Goal: Information Seeking & Learning: Find contact information

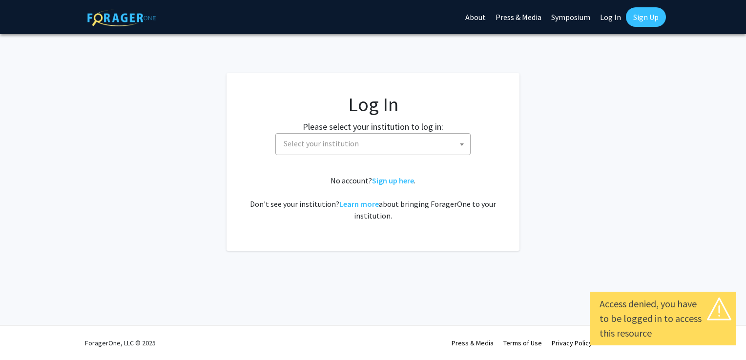
select select
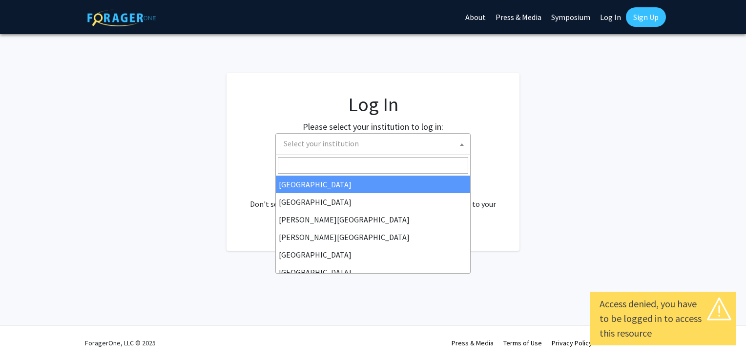
click at [386, 147] on span "Select your institution" at bounding box center [375, 144] width 190 height 20
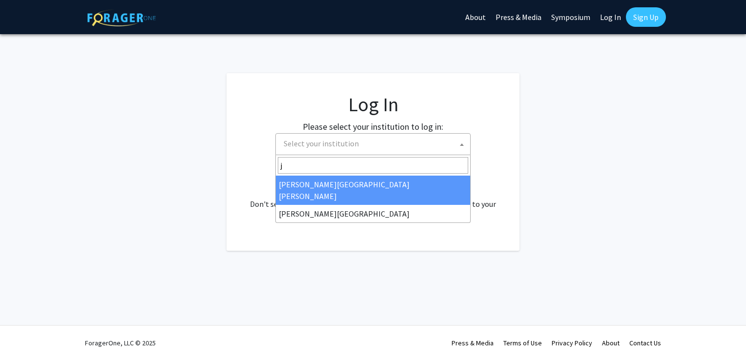
type input "j"
select select "1"
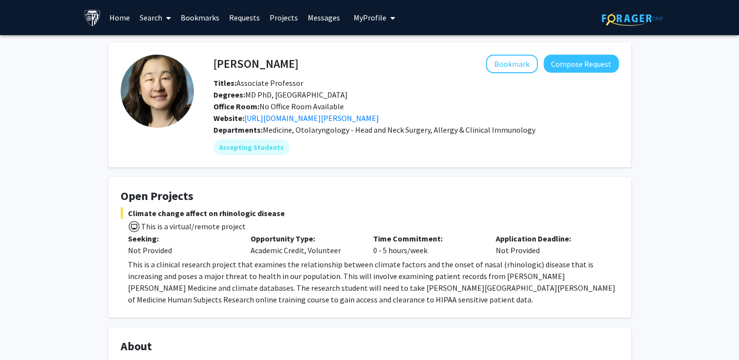
click at [284, 20] on link "Projects" at bounding box center [284, 17] width 38 height 34
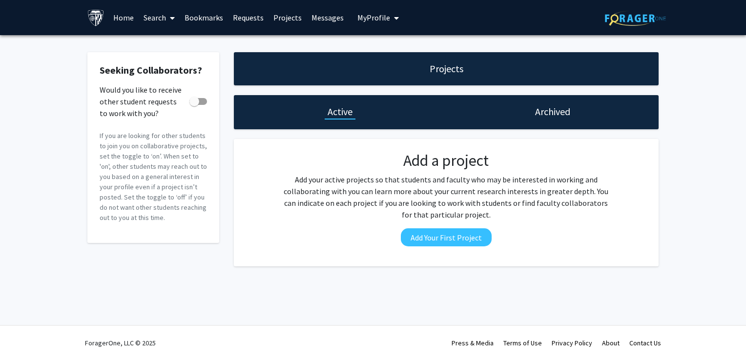
click at [125, 13] on link "Home" at bounding box center [123, 17] width 30 height 34
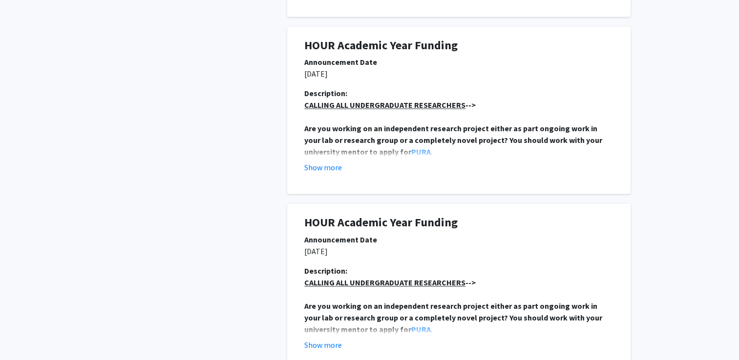
scroll to position [1715, 0]
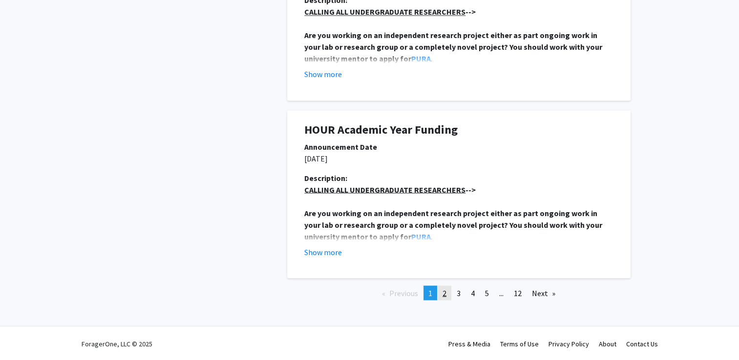
click at [441, 291] on link "page 2" at bounding box center [445, 293] width 14 height 15
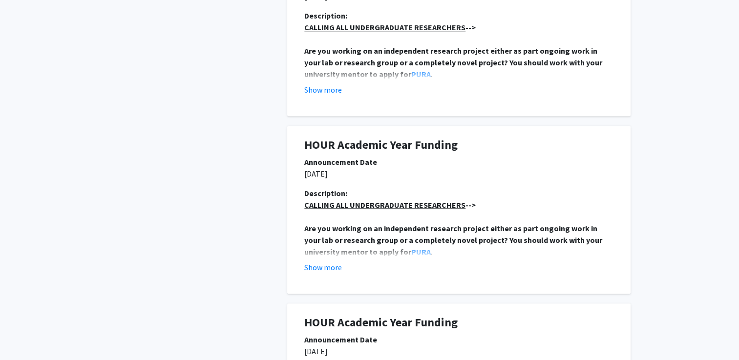
scroll to position [1730, 0]
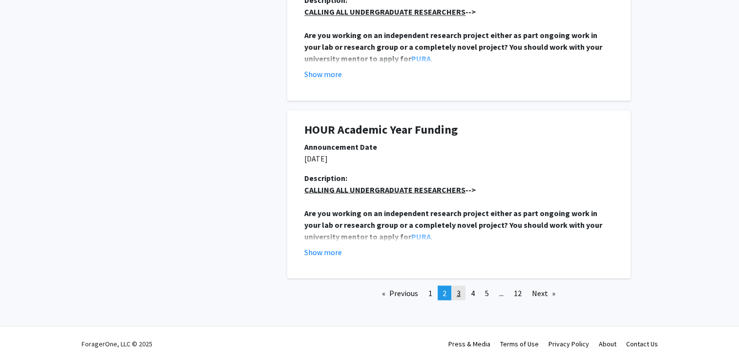
click at [459, 296] on span "3" at bounding box center [459, 293] width 4 height 10
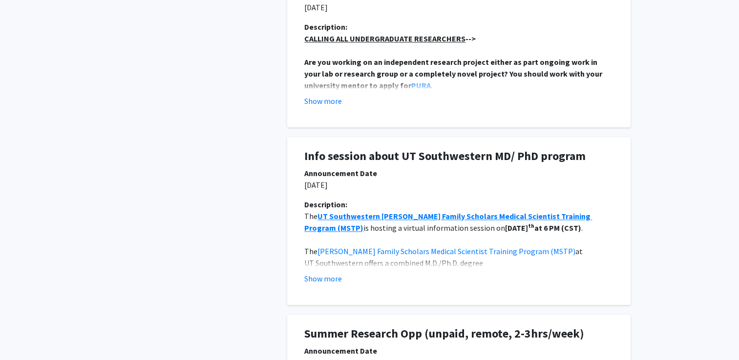
scroll to position [998, 0]
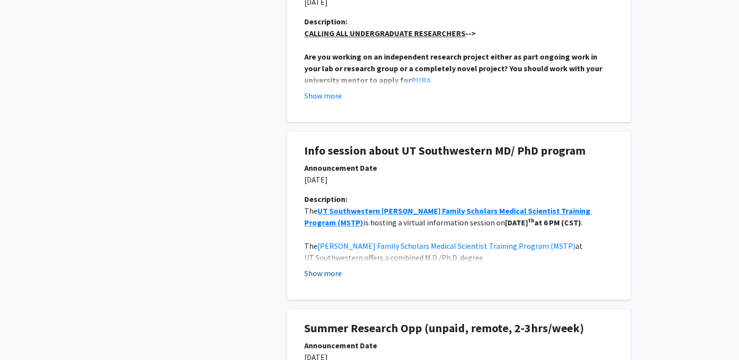
click at [318, 276] on button "Show more" at bounding box center [323, 274] width 38 height 12
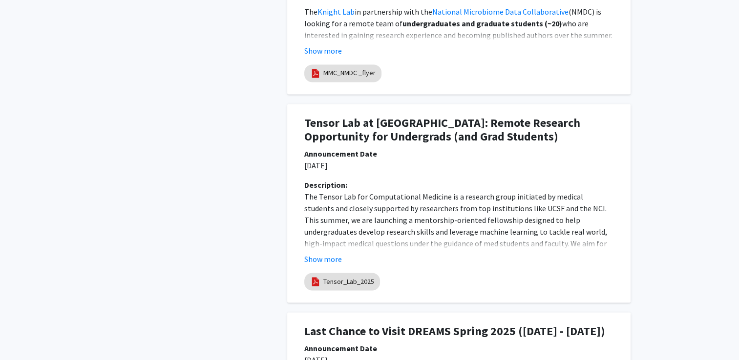
scroll to position [1487, 0]
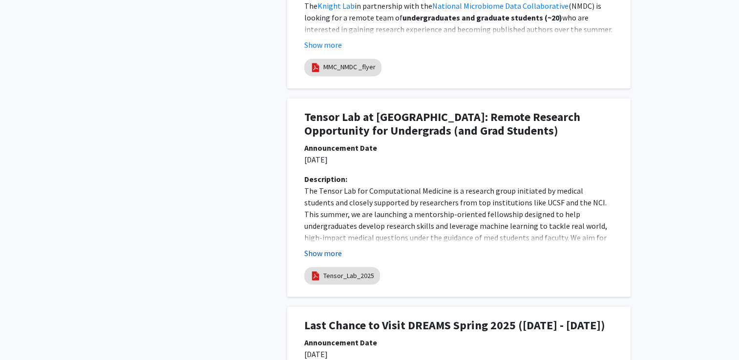
click at [332, 248] on button "Show more" at bounding box center [323, 254] width 38 height 12
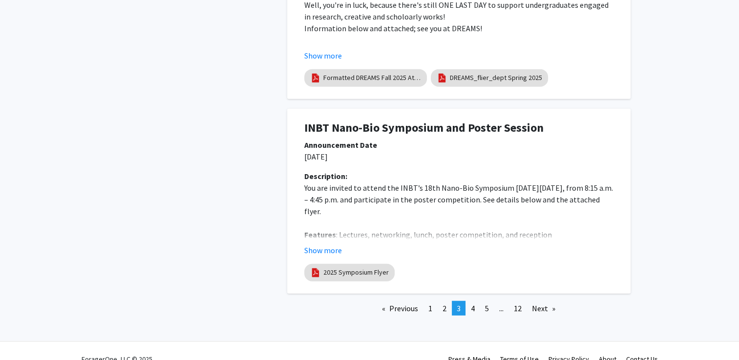
scroll to position [2395, 0]
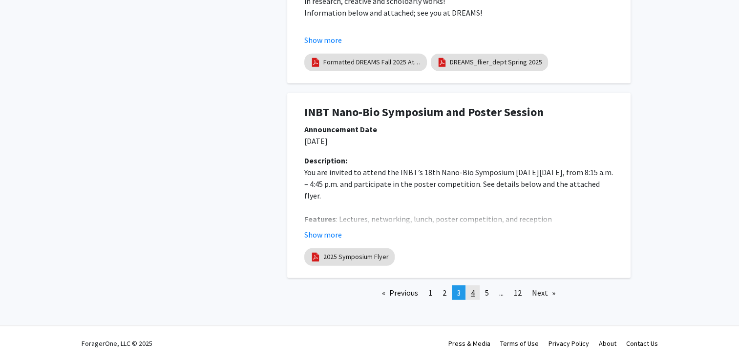
click at [475, 296] on link "page 4" at bounding box center [473, 293] width 14 height 15
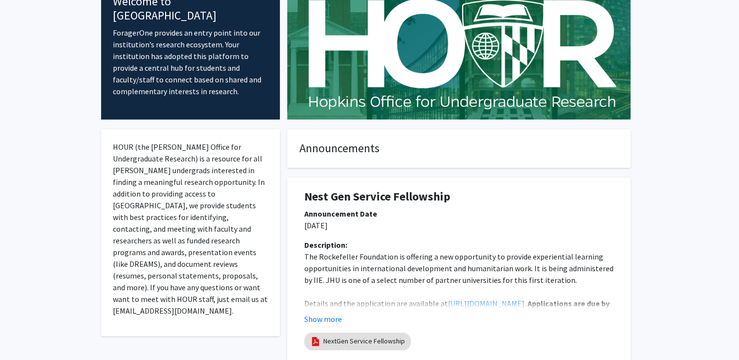
scroll to position [0, 0]
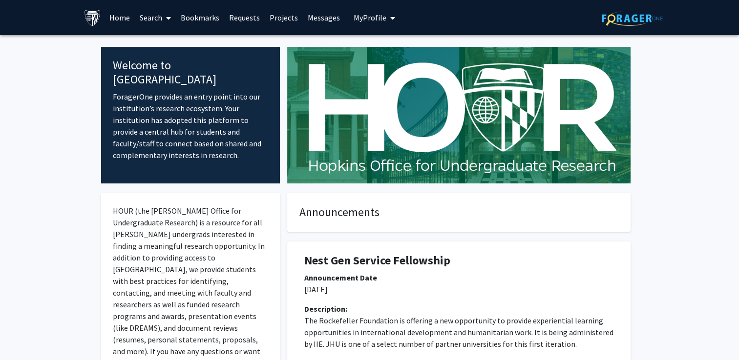
click at [157, 17] on link "Search" at bounding box center [155, 17] width 41 height 34
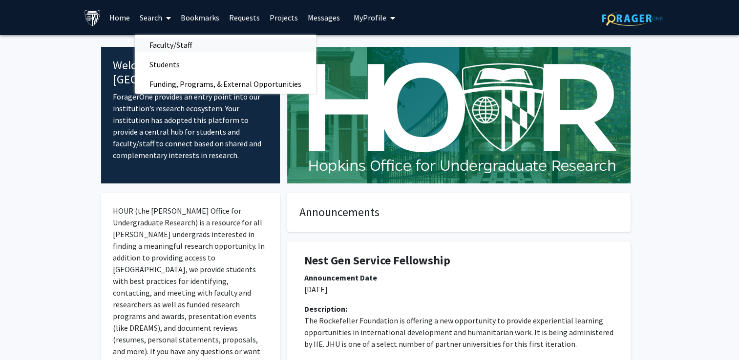
click at [172, 45] on span "Faculty/Staff" at bounding box center [171, 45] width 72 height 20
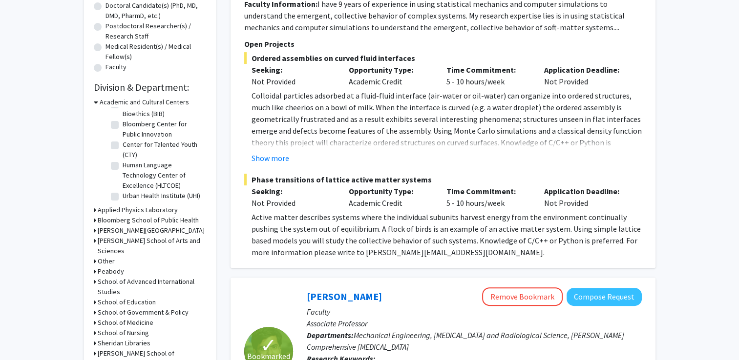
scroll to position [31, 0]
click at [137, 318] on h3 "School of Medicine" at bounding box center [126, 323] width 56 height 10
click at [123, 331] on label "(Select All)" at bounding box center [138, 336] width 31 height 10
click at [123, 331] on input "(Select All)" at bounding box center [126, 334] width 6 height 6
checkbox input "true"
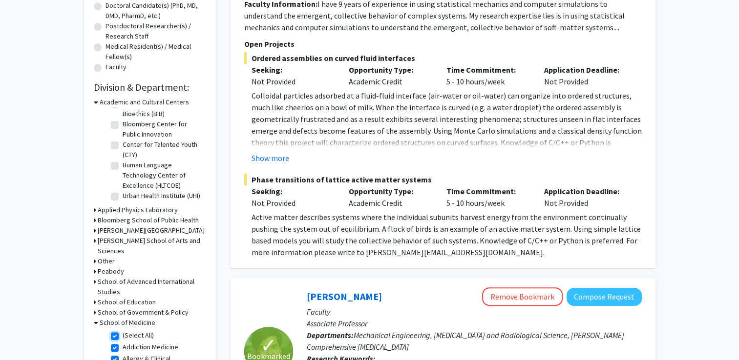
checkbox input "true"
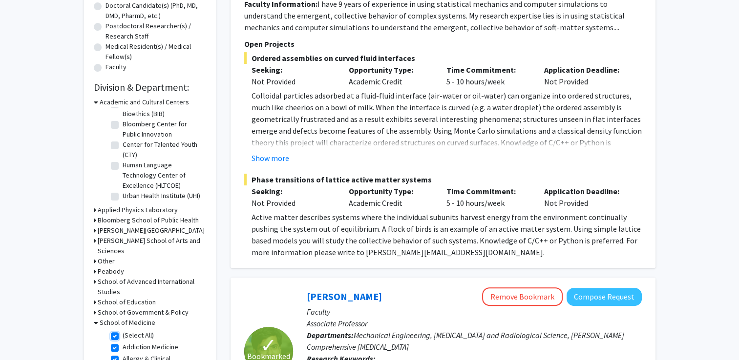
checkbox input "true"
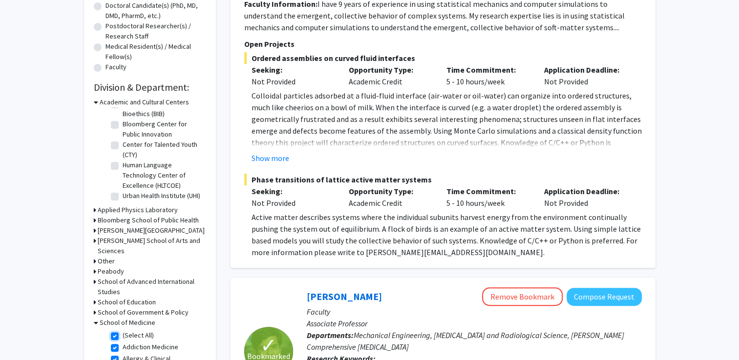
checkbox input "true"
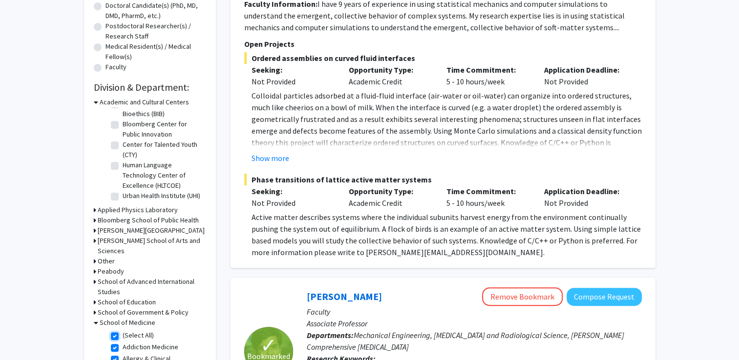
checkbox input "true"
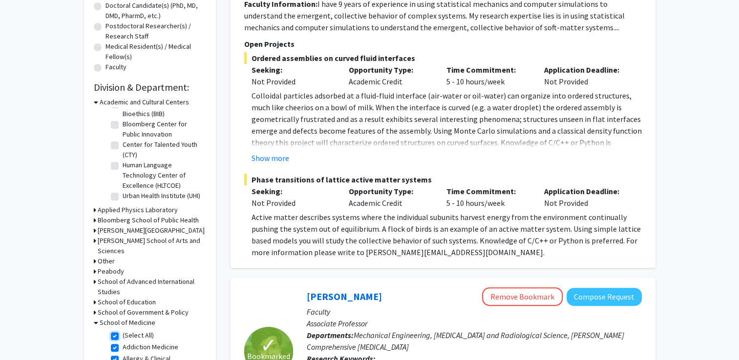
checkbox input "true"
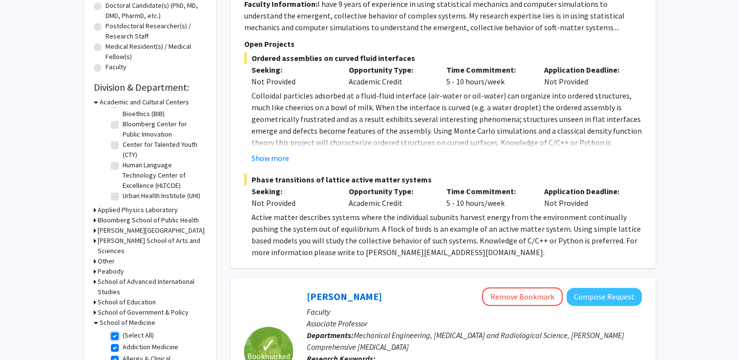
checkbox input "true"
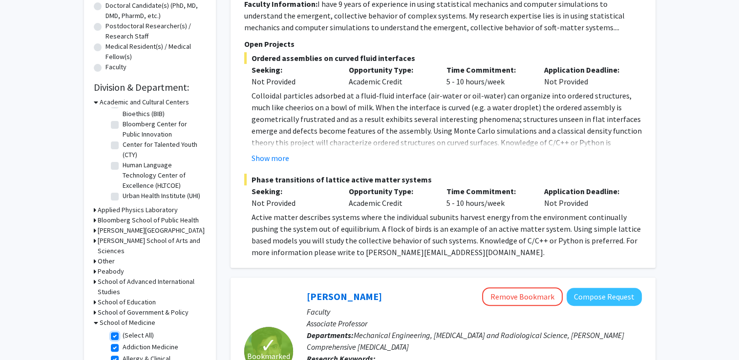
checkbox input "true"
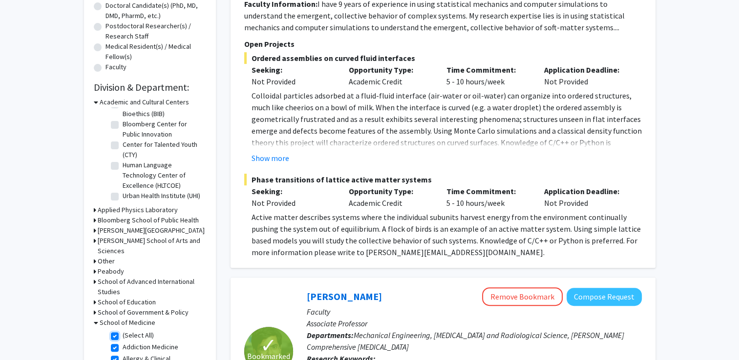
checkbox input "true"
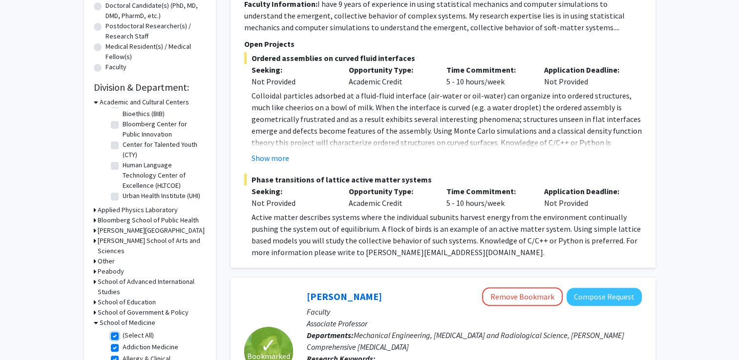
checkbox input "true"
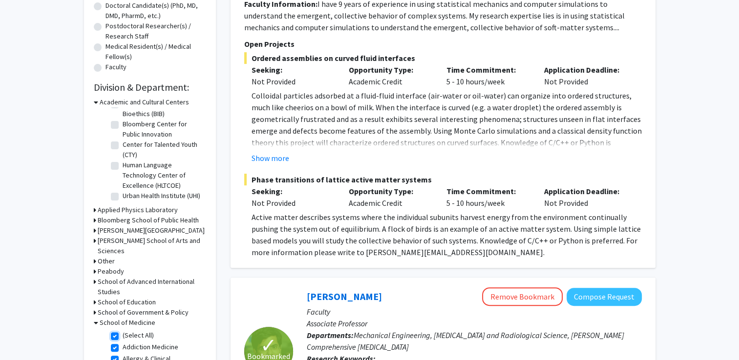
checkbox input "true"
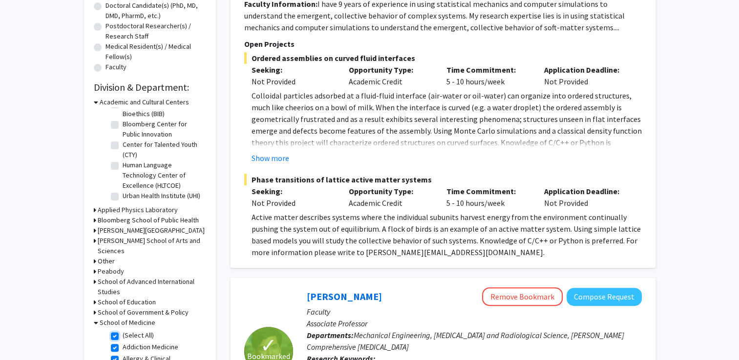
checkbox input "true"
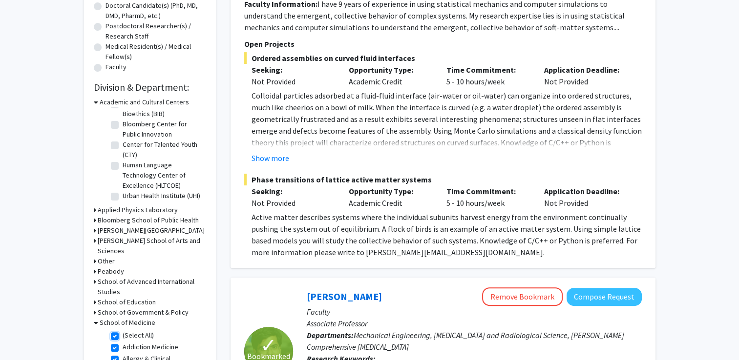
checkbox input "true"
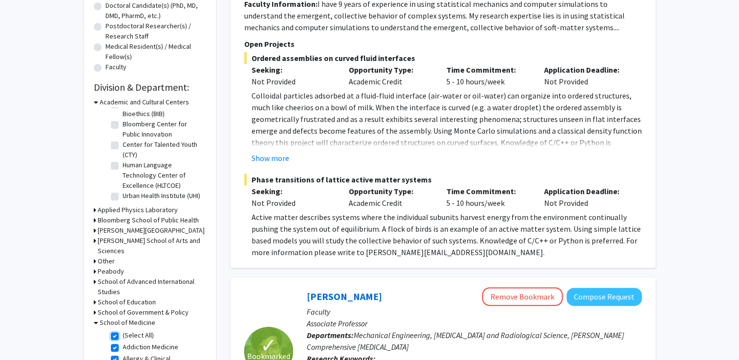
checkbox input "true"
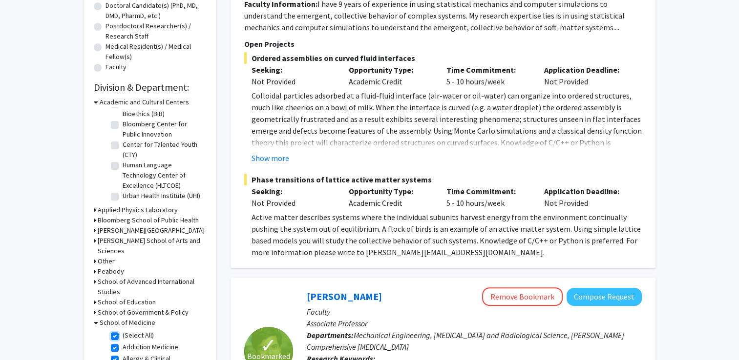
checkbox input "true"
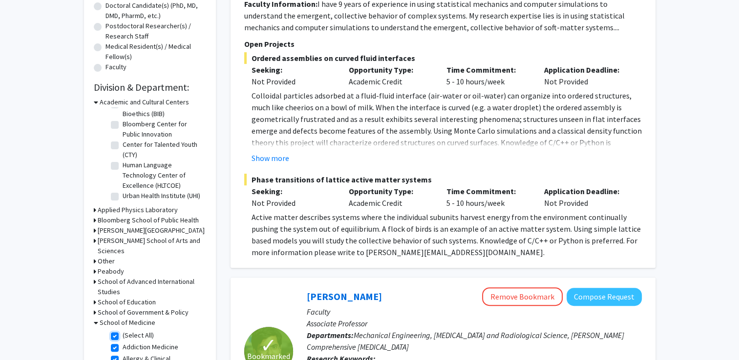
checkbox input "true"
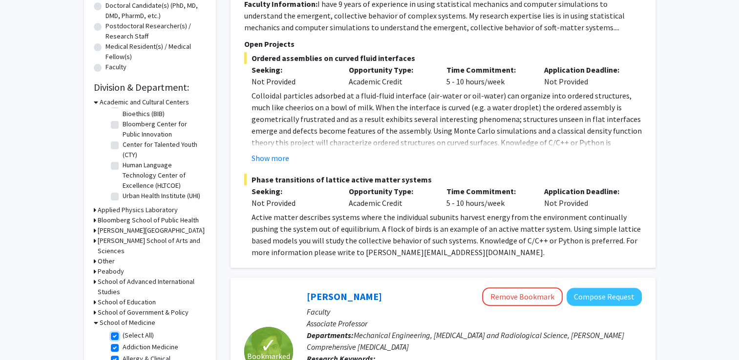
checkbox input "true"
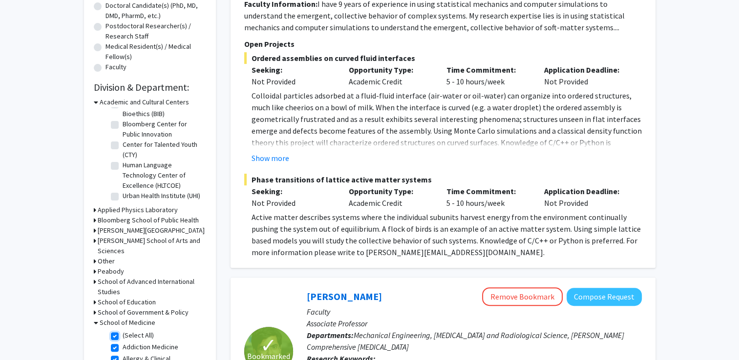
checkbox input "true"
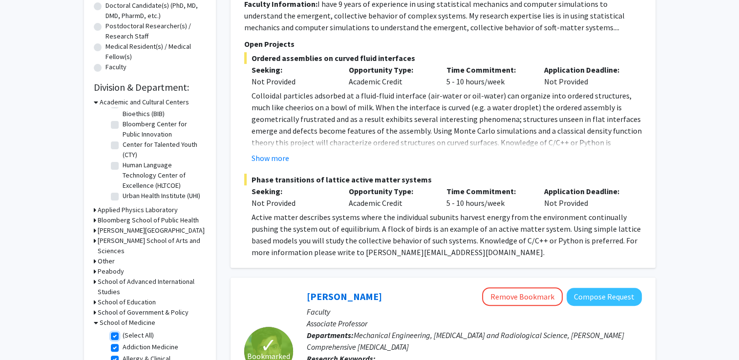
checkbox input "true"
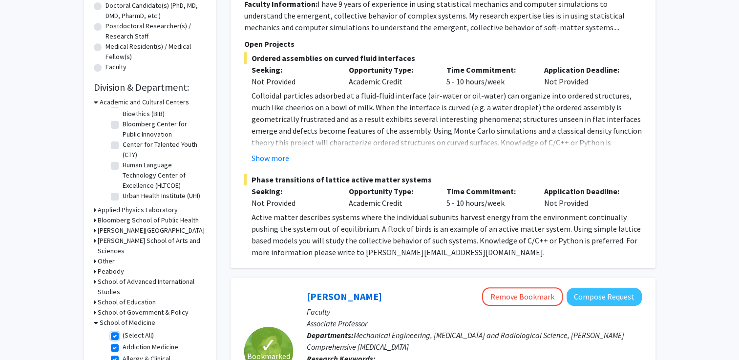
checkbox input "true"
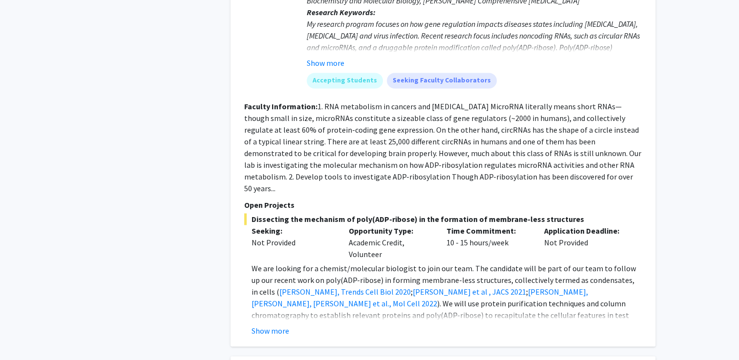
scroll to position [1401, 0]
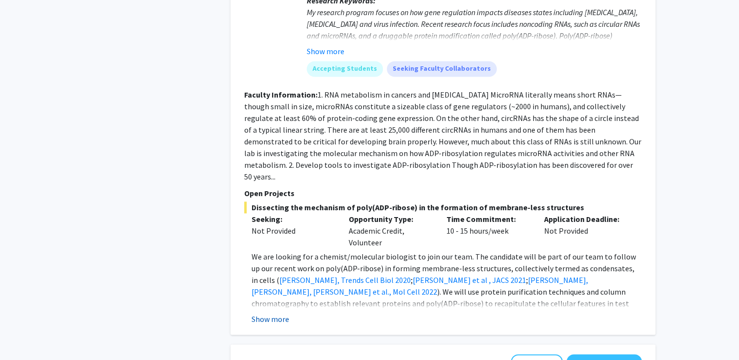
click at [279, 314] on button "Show more" at bounding box center [270, 320] width 38 height 12
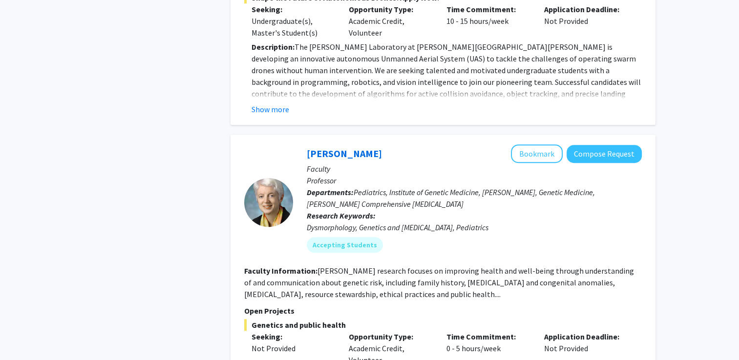
scroll to position [4370, 0]
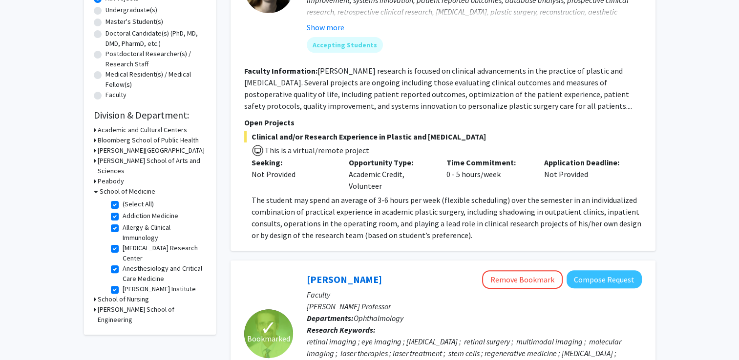
scroll to position [196, 0]
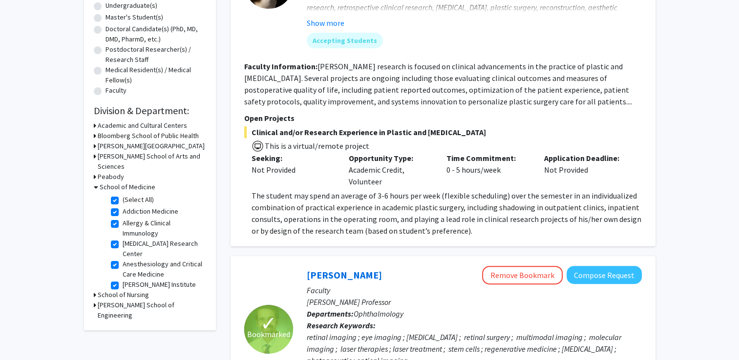
click at [123, 207] on label "Addiction Medicine" at bounding box center [151, 212] width 56 height 10
click at [123, 207] on input "Addiction Medicine" at bounding box center [126, 210] width 6 height 6
checkbox input "false"
checkbox input "true"
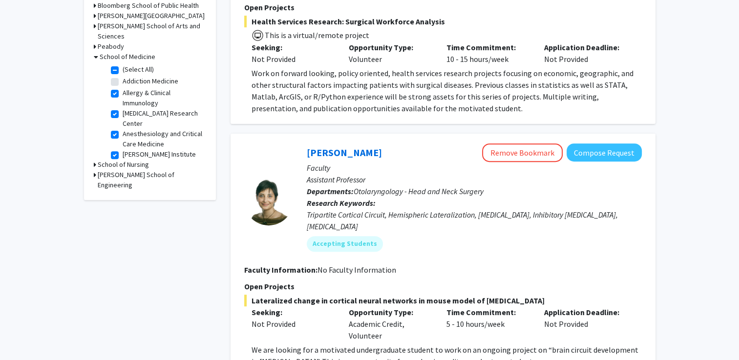
click at [123, 108] on label "[MEDICAL_DATA] Research Center" at bounding box center [163, 118] width 81 height 21
click at [123, 108] on input "[MEDICAL_DATA] Research Center" at bounding box center [126, 111] width 6 height 6
checkbox input "false"
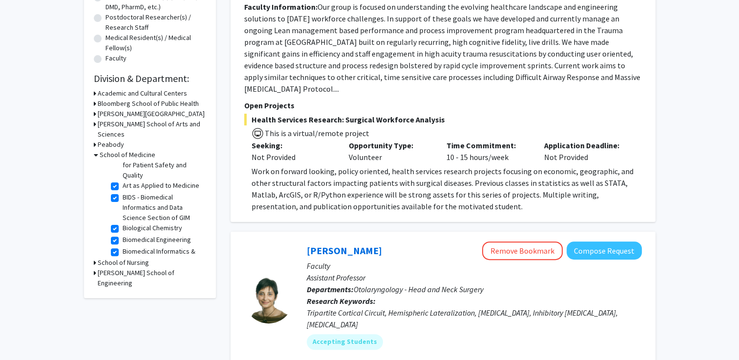
scroll to position [117, 0]
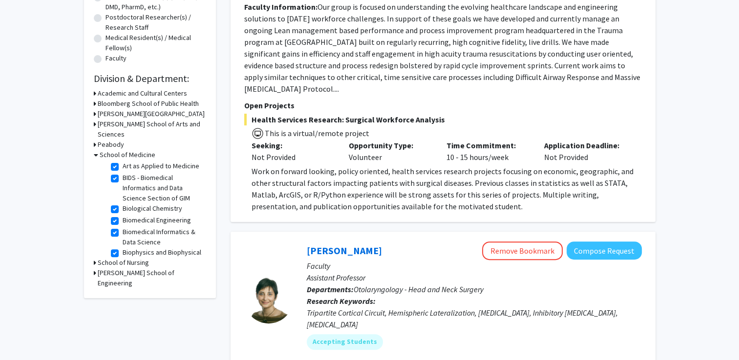
click at [123, 178] on label "BIDS - Biomedical Informatics and Data Science Section of GIM" at bounding box center [163, 188] width 81 height 31
click at [123, 178] on input "BIDS - Biomedical Informatics and Data Science Section of GIM" at bounding box center [126, 176] width 6 height 6
checkbox input "false"
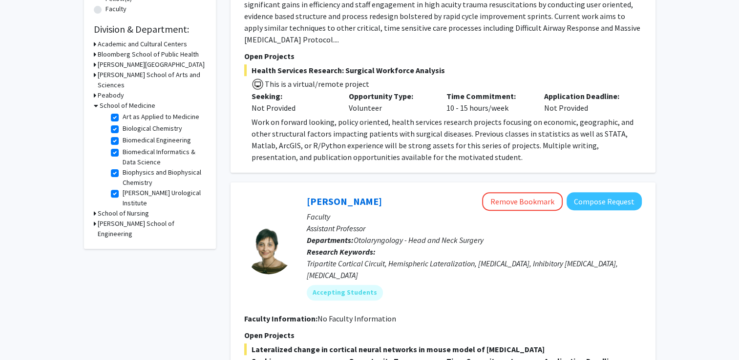
scroll to position [137, 0]
click at [123, 132] on label "Biomedical Informatics & Data Science" at bounding box center [163, 137] width 81 height 21
click at [123, 132] on input "Biomedical Informatics & Data Science" at bounding box center [126, 130] width 6 height 6
checkbox input "false"
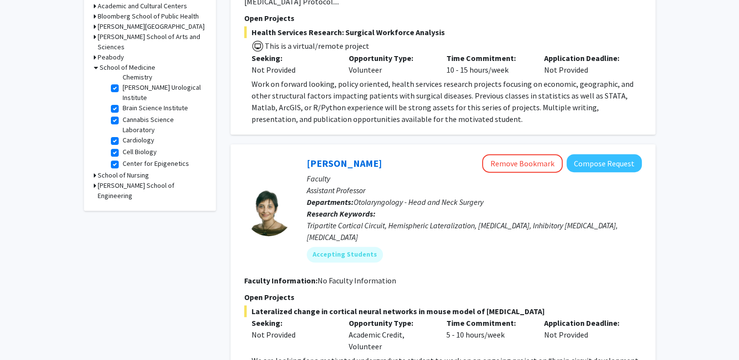
scroll to position [195, 0]
click at [123, 104] on label "Cannabis Science Laboratory" at bounding box center [163, 114] width 81 height 21
click at [123, 104] on input "Cannabis Science Laboratory" at bounding box center [126, 107] width 6 height 6
checkbox input "false"
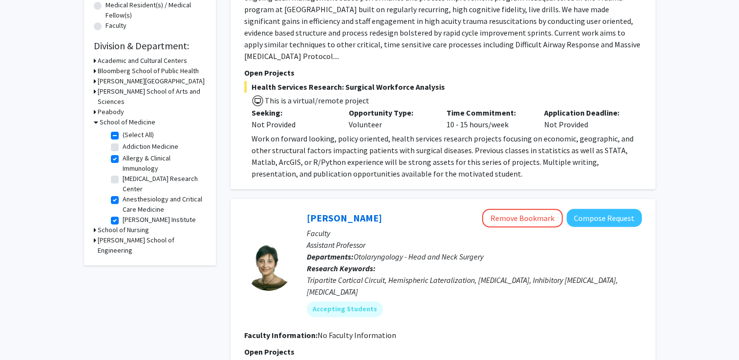
scroll to position [266, 0]
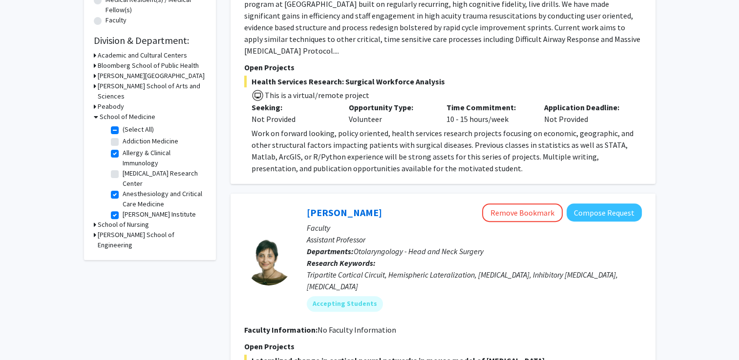
click at [123, 125] on label "(Select All)" at bounding box center [138, 130] width 31 height 10
click at [123, 125] on input "(Select All)" at bounding box center [126, 128] width 6 height 6
checkbox input "false"
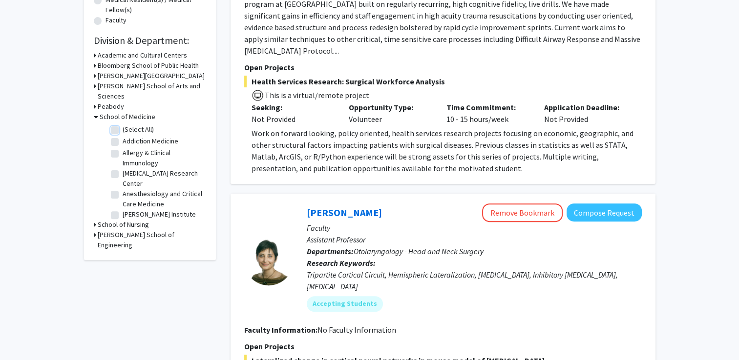
checkbox input "false"
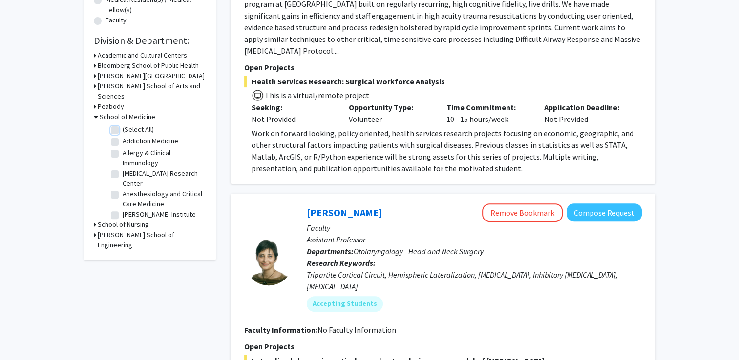
checkbox input "false"
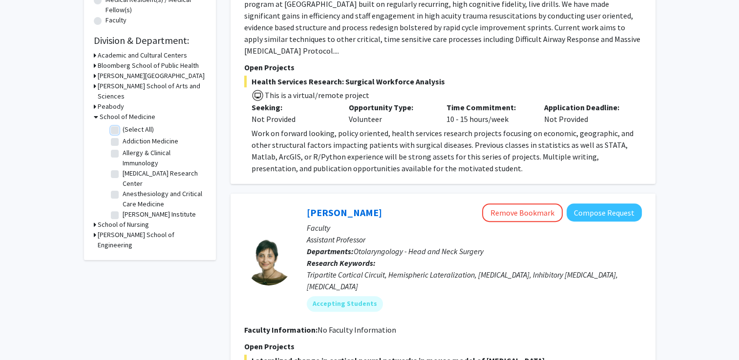
checkbox input "false"
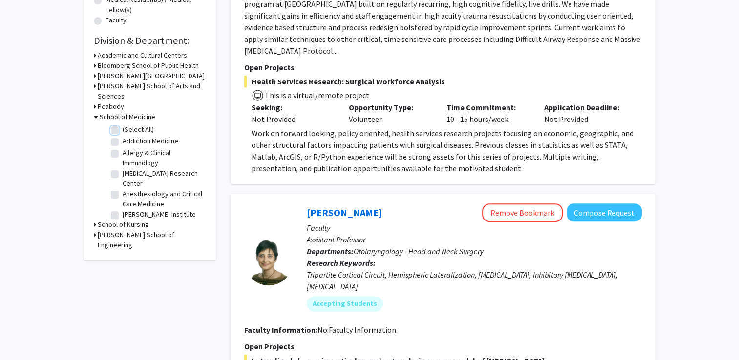
checkbox input "false"
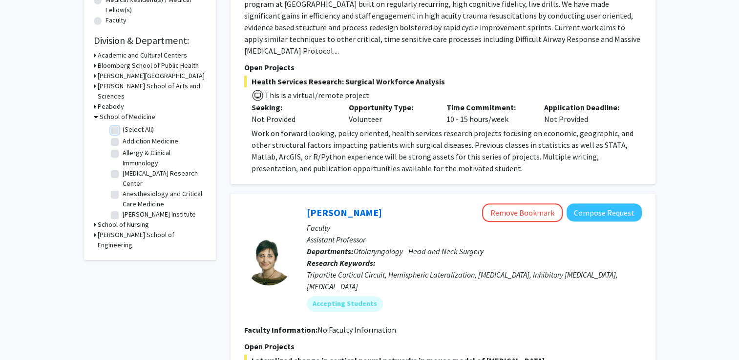
checkbox input "false"
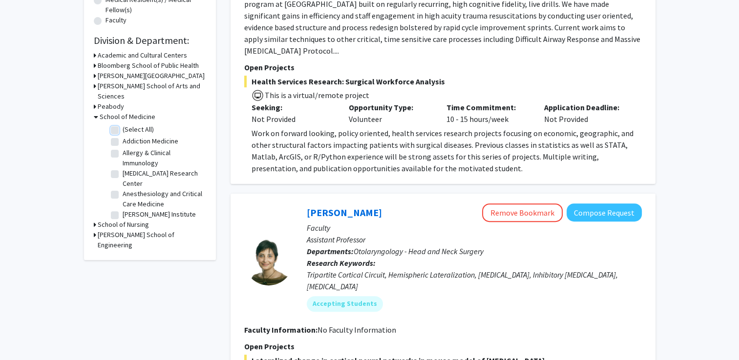
checkbox input "false"
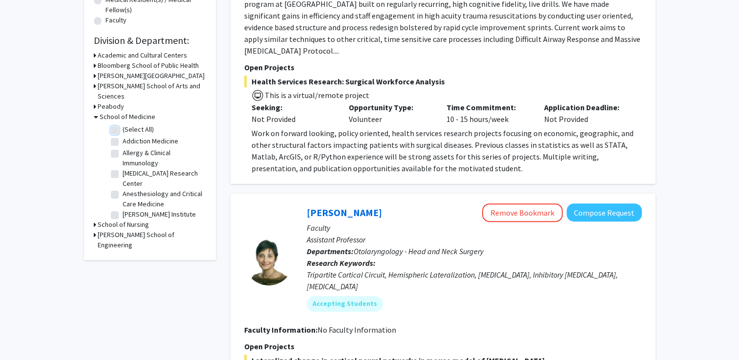
checkbox input "false"
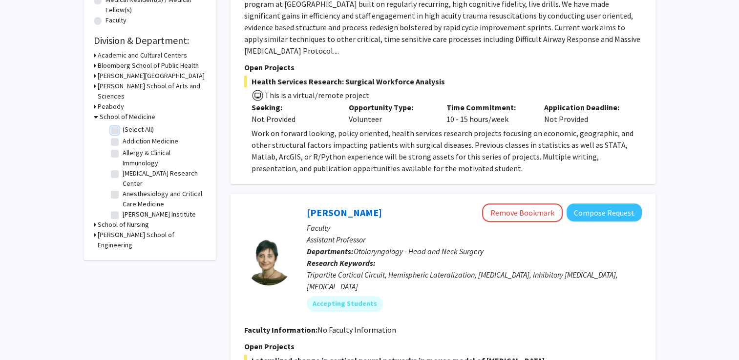
checkbox input "false"
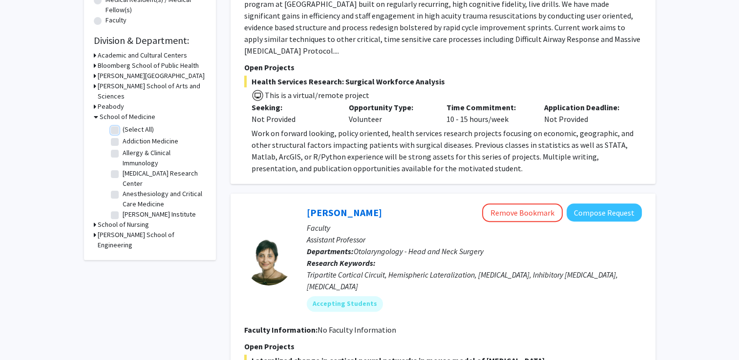
checkbox input "false"
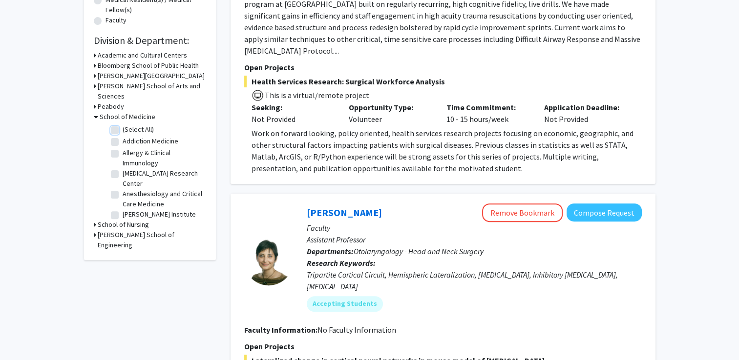
checkbox input "false"
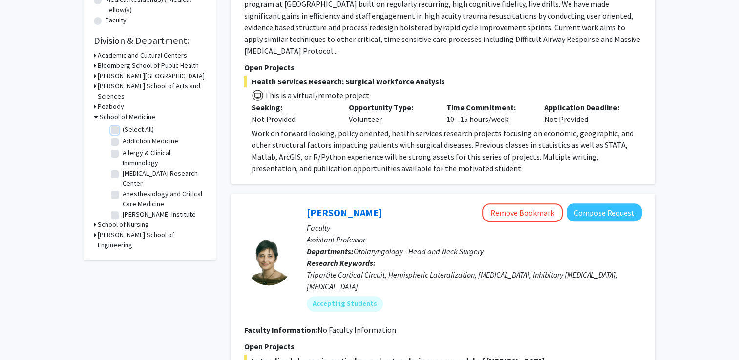
checkbox input "false"
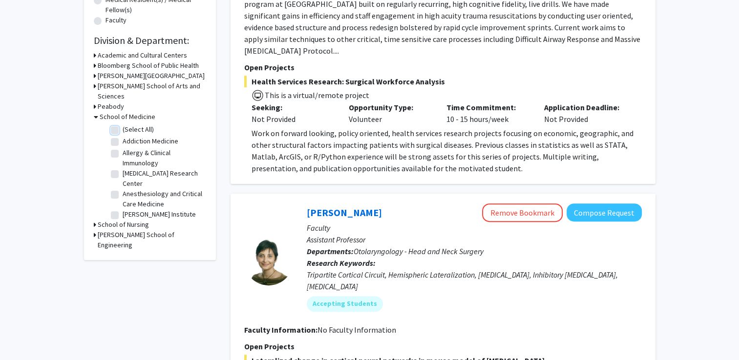
checkbox input "false"
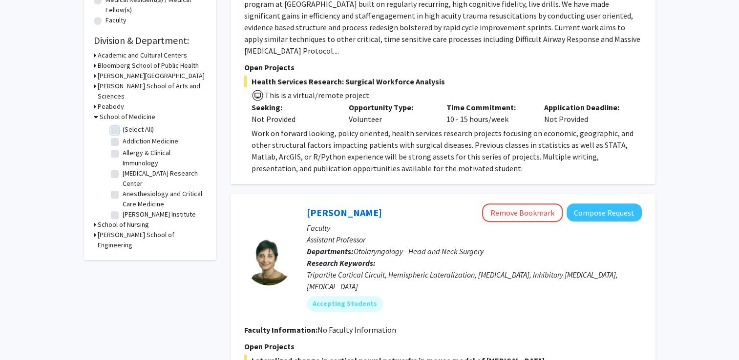
checkbox input "false"
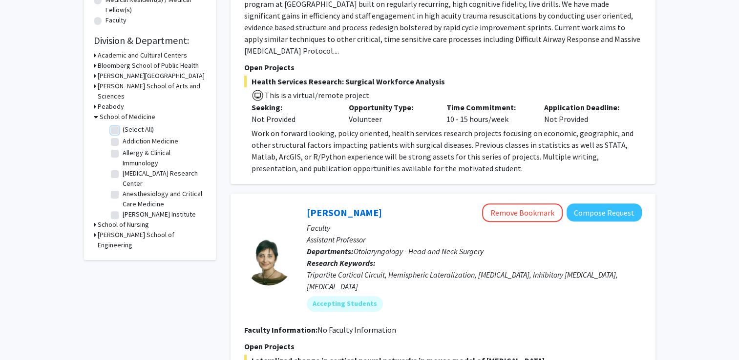
checkbox input "false"
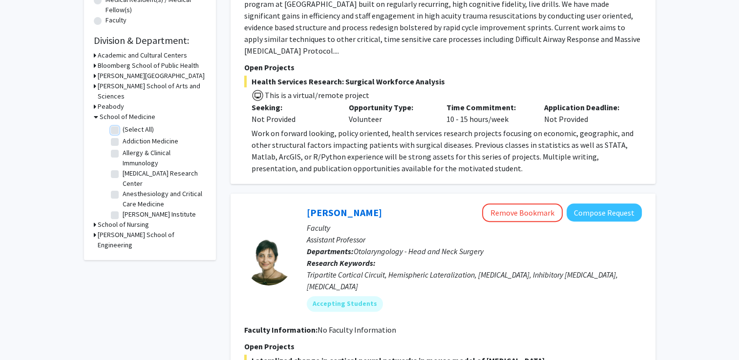
checkbox input "false"
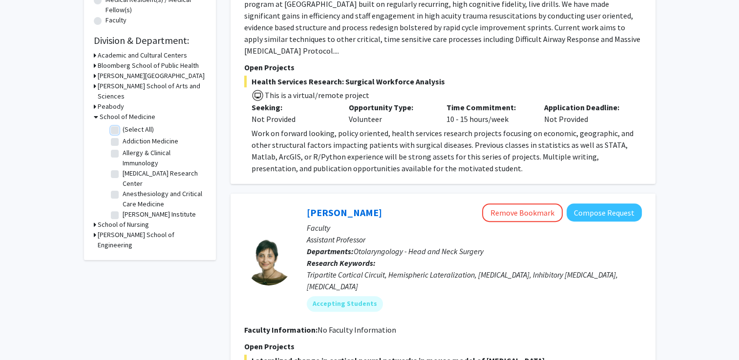
checkbox input "false"
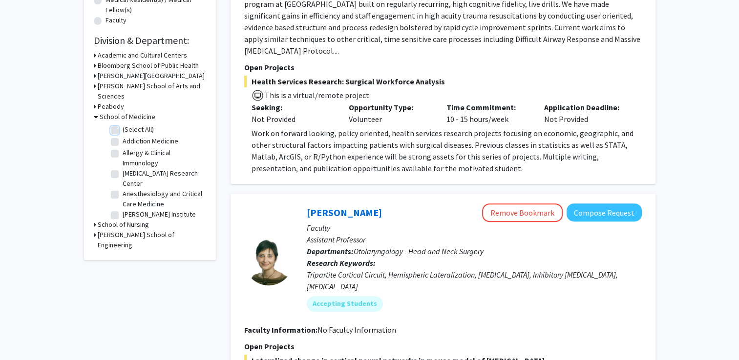
checkbox input "false"
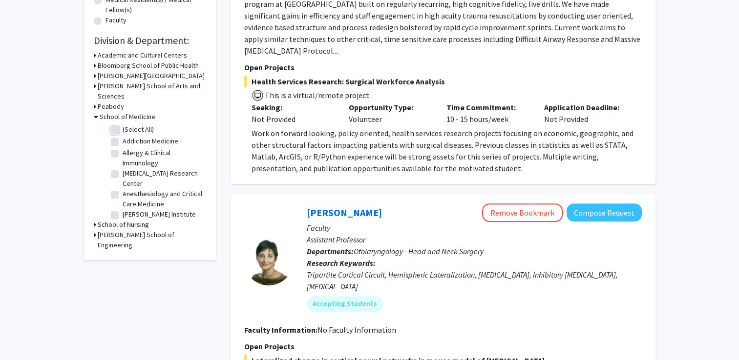
checkbox input "false"
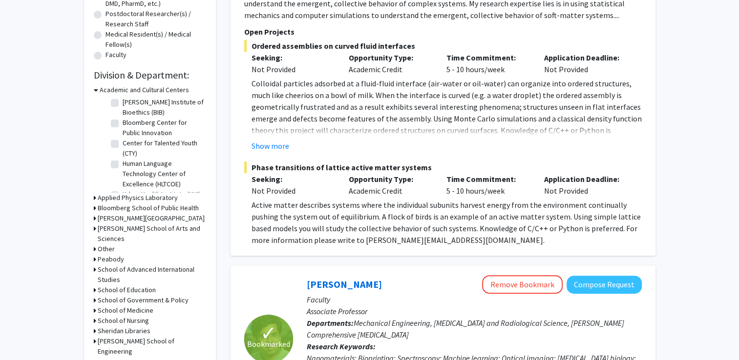
scroll to position [30, 0]
click at [129, 306] on h3 "School of Medicine" at bounding box center [126, 311] width 56 height 10
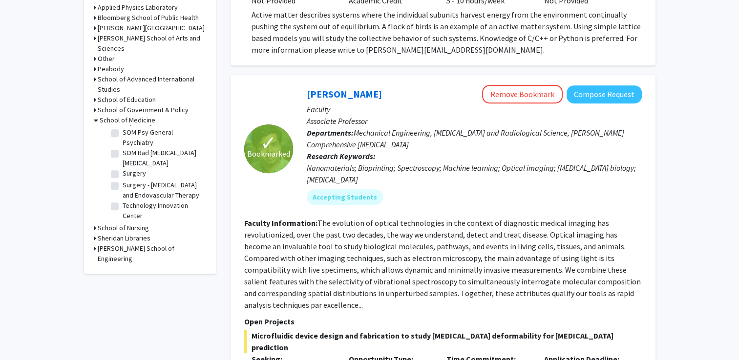
scroll to position [1618, 0]
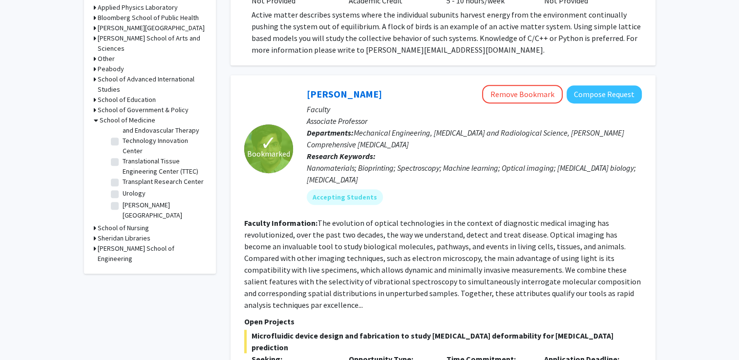
click at [123, 177] on label "Transplant Research Center" at bounding box center [163, 182] width 81 height 10
click at [123, 177] on input "Transplant Research Center" at bounding box center [126, 180] width 6 height 6
checkbox input "true"
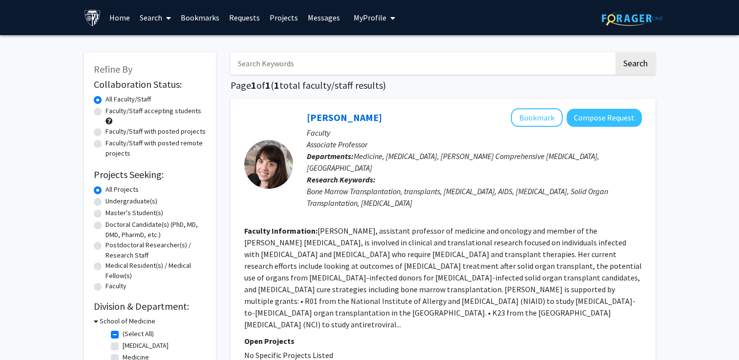
click at [123, 335] on label "(Select All)" at bounding box center [138, 334] width 31 height 10
click at [123, 335] on input "(Select All)" at bounding box center [126, 332] width 6 height 6
checkbox input "false"
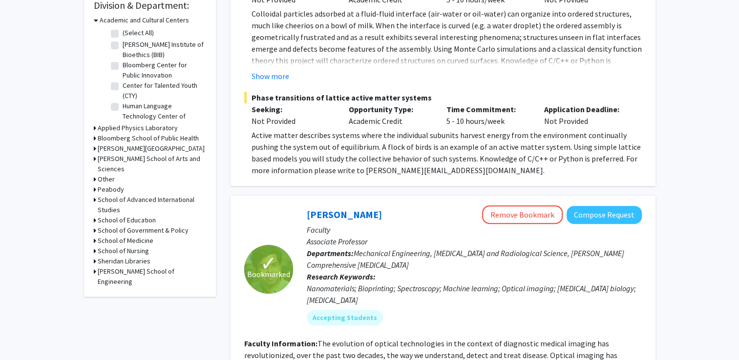
scroll to position [295, 0]
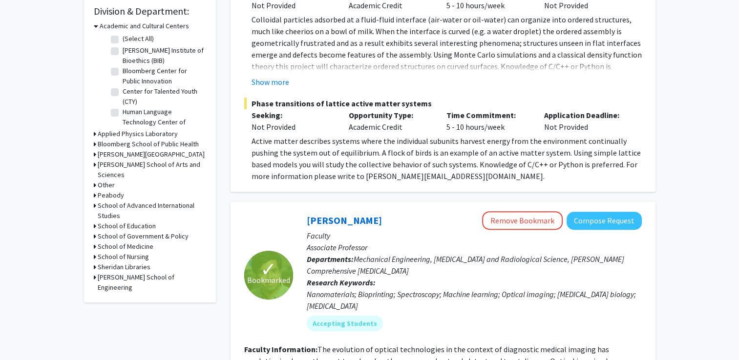
click at [134, 242] on h3 "School of Medicine" at bounding box center [126, 247] width 56 height 10
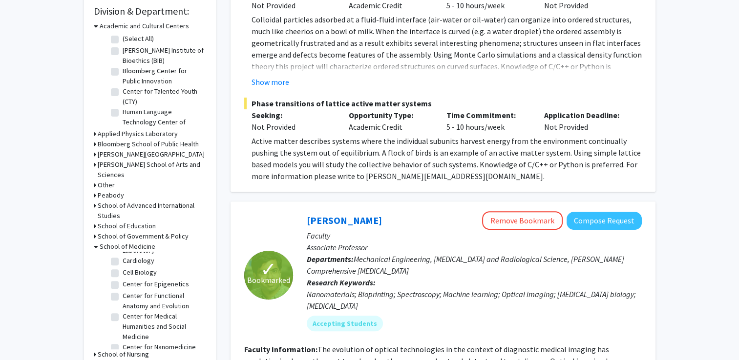
scroll to position [255, 0]
click at [123, 274] on label "Cardiology" at bounding box center [139, 279] width 32 height 10
click at [123, 274] on input "Cardiology" at bounding box center [126, 277] width 6 height 6
checkbox input "true"
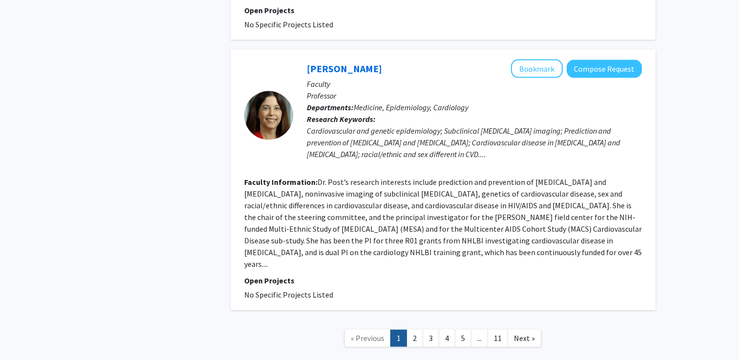
scroll to position [2166, 0]
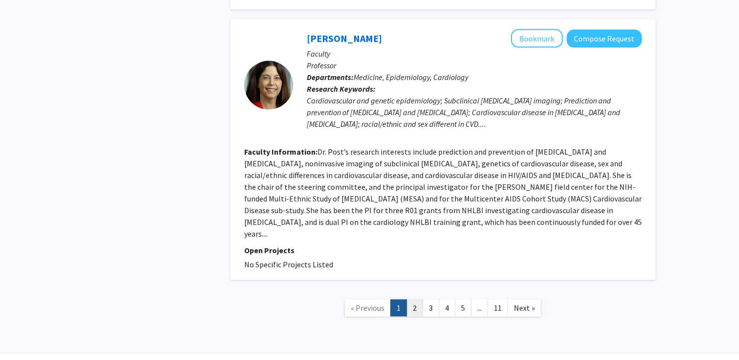
click at [421, 300] on link "2" at bounding box center [414, 308] width 17 height 17
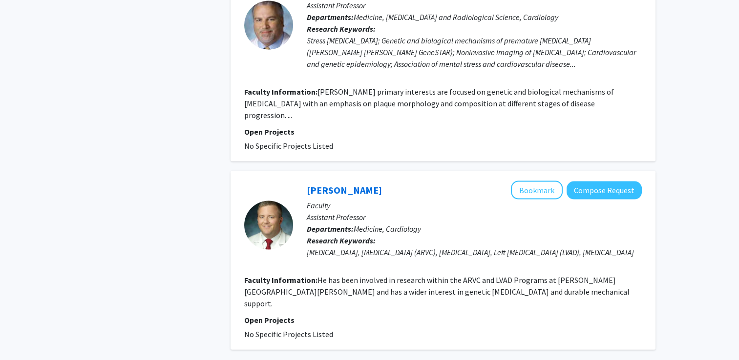
scroll to position [2014, 0]
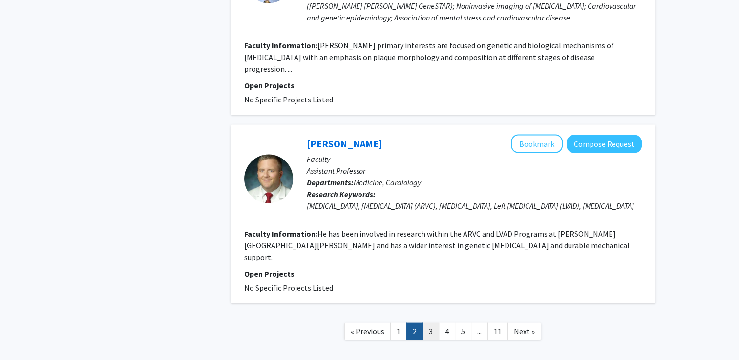
click at [432, 323] on link "3" at bounding box center [430, 331] width 17 height 17
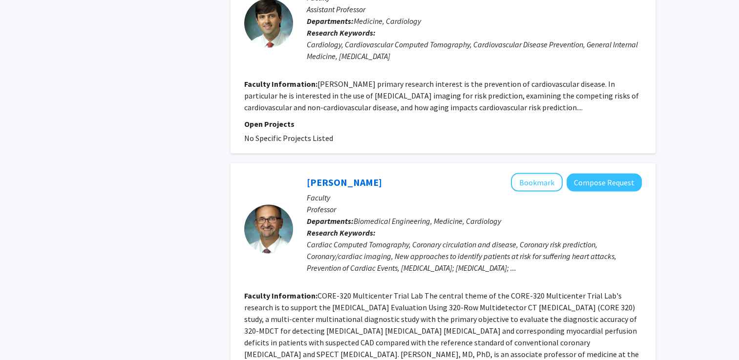
scroll to position [2022, 0]
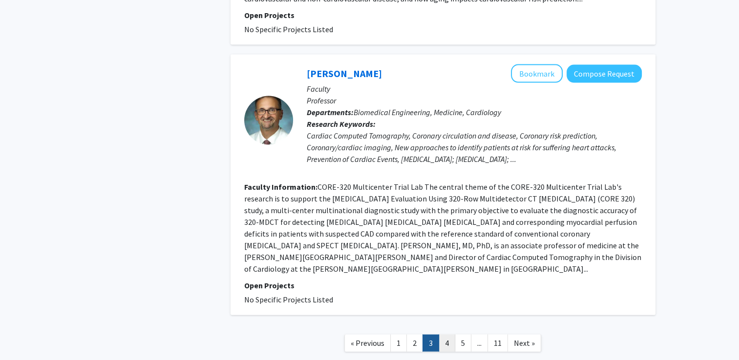
click at [444, 335] on link "4" at bounding box center [447, 343] width 17 height 17
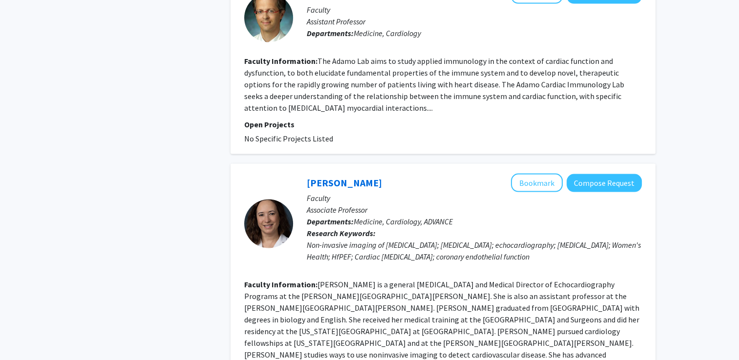
scroll to position [2123, 0]
